Goal: Check status

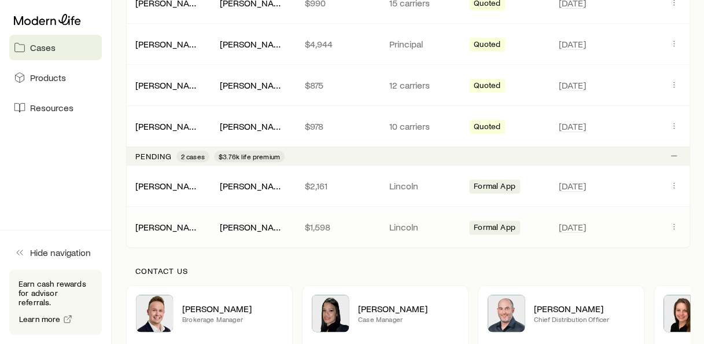
scroll to position [289, 0]
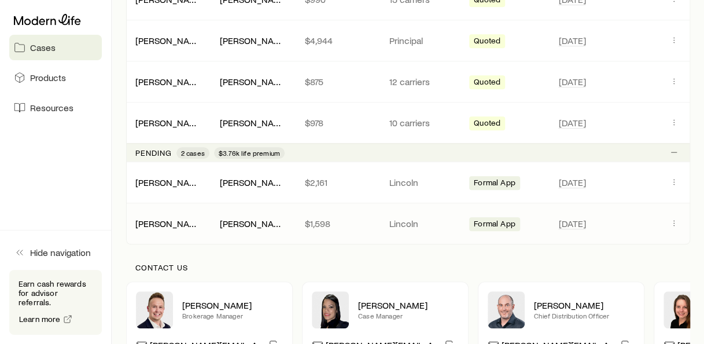
click at [237, 213] on div "[PERSON_NAME] [PERSON_NAME] $1,598 Lincoln Formal App [DATE]" at bounding box center [408, 223] width 564 height 41
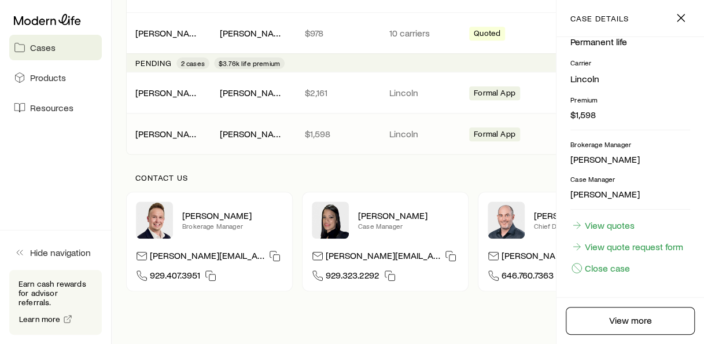
scroll to position [405, 0]
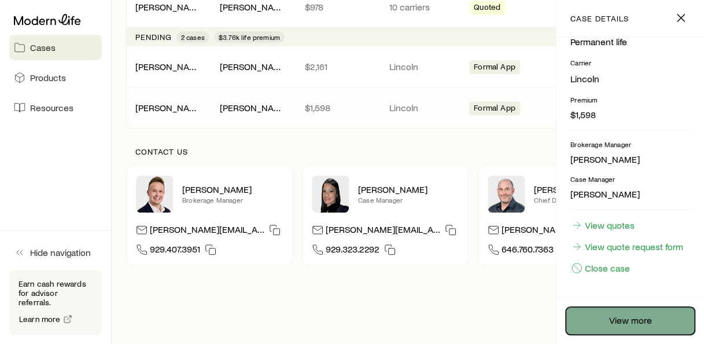
click at [588, 321] on link "View more" at bounding box center [630, 321] width 129 height 28
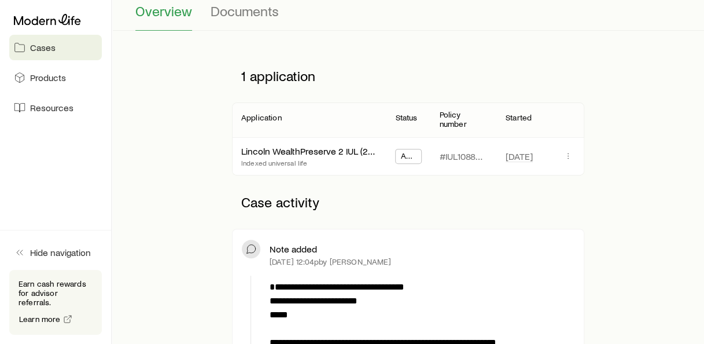
scroll to position [174, 0]
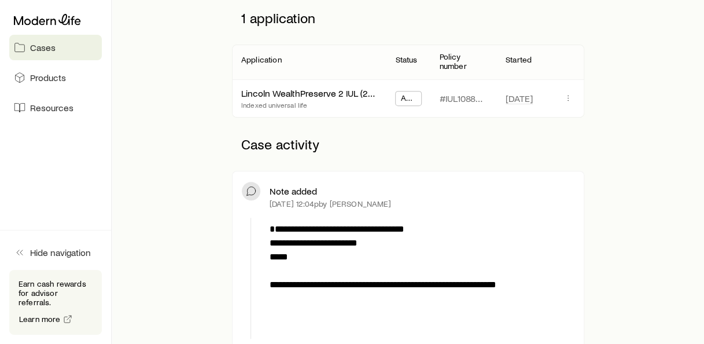
click at [408, 100] on span "App Submitted" at bounding box center [409, 99] width 16 height 12
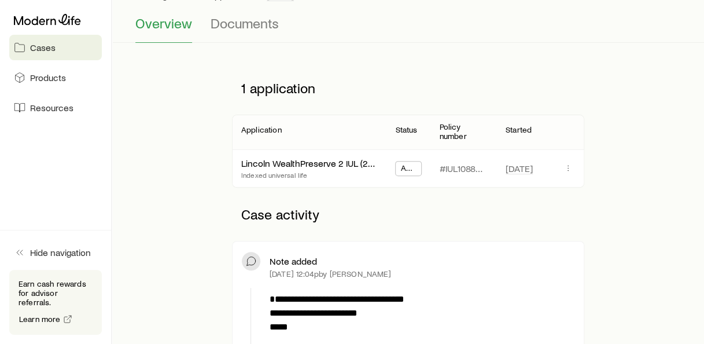
scroll to position [0, 0]
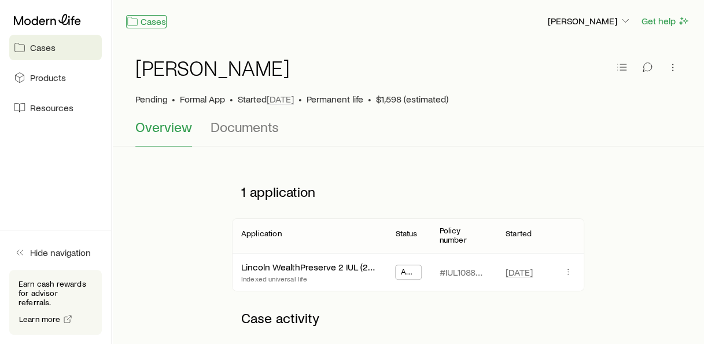
click at [155, 21] on link "Cases" at bounding box center [146, 21] width 41 height 13
